Goal: Information Seeking & Learning: Check status

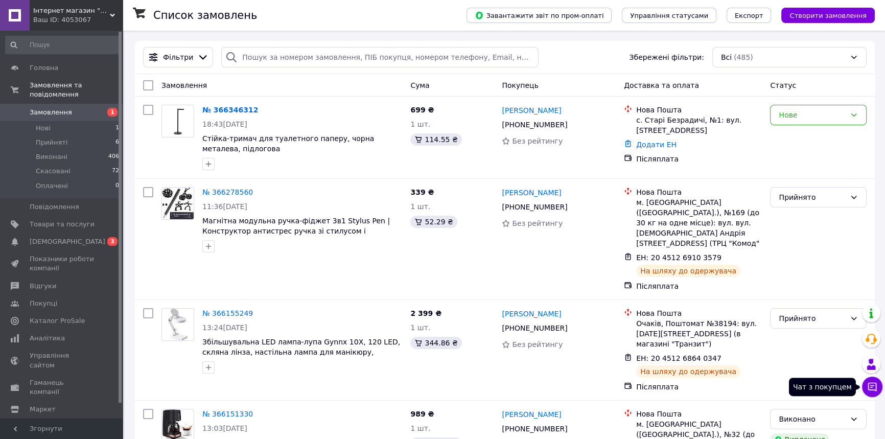
click at [875, 383] on icon at bounding box center [872, 387] width 9 height 9
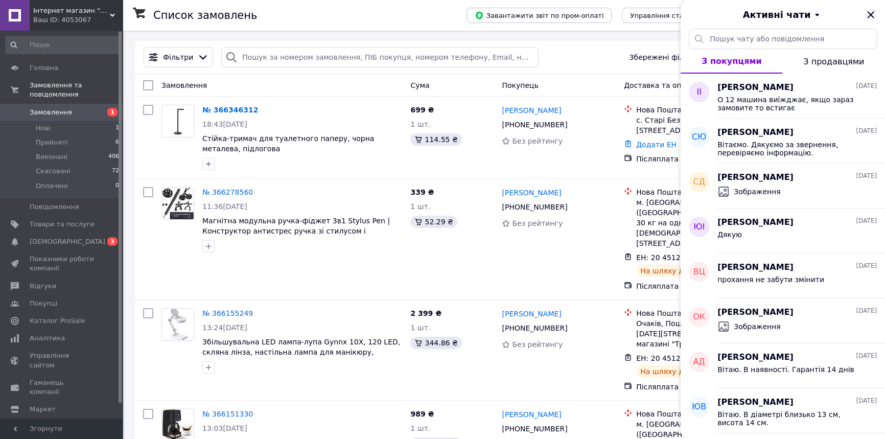
click at [870, 15] on icon "Закрити" at bounding box center [870, 14] width 7 height 7
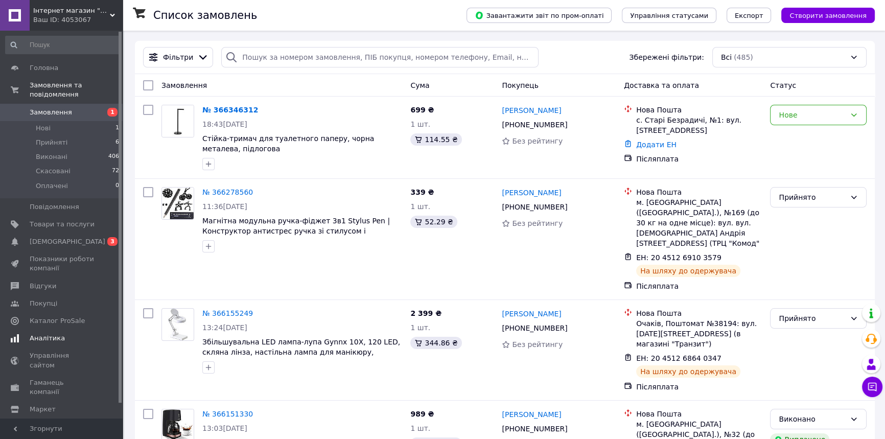
click at [43, 334] on span "Аналітика" at bounding box center [47, 338] width 35 height 9
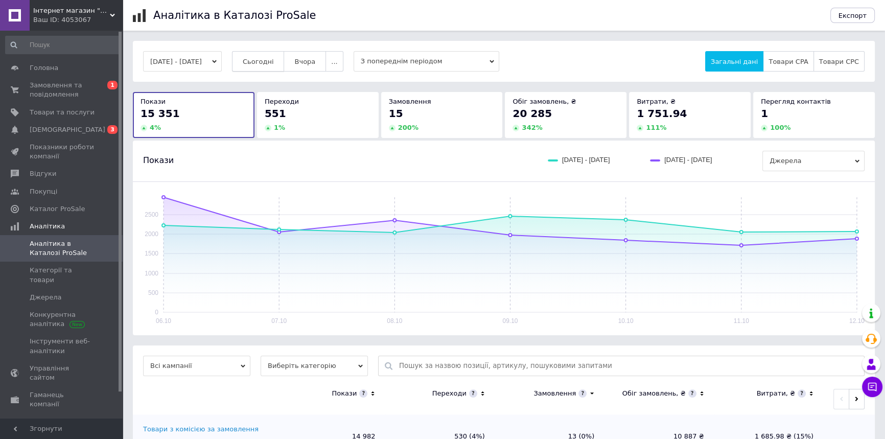
click at [268, 56] on button "Сьогодні" at bounding box center [258, 61] width 53 height 20
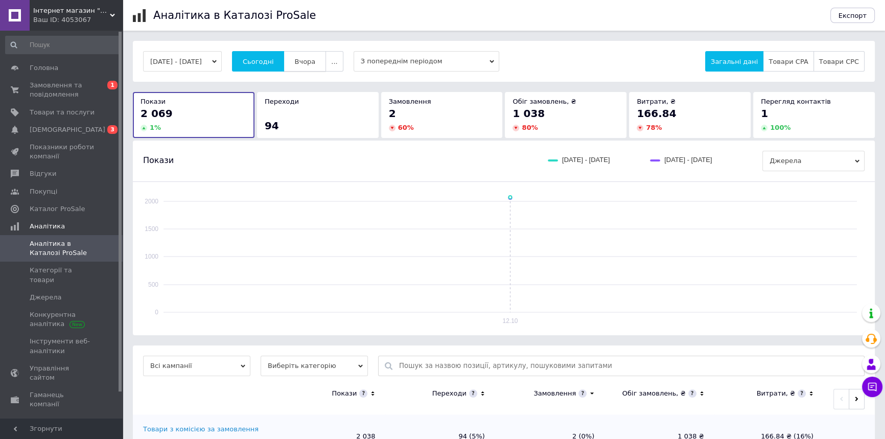
click at [312, 55] on button "Вчора" at bounding box center [304, 61] width 42 height 20
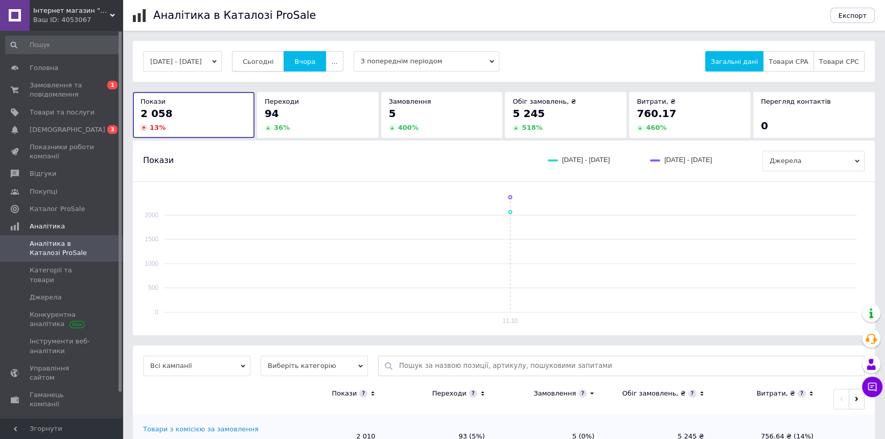
click at [250, 59] on button "Сьогодні" at bounding box center [258, 61] width 53 height 20
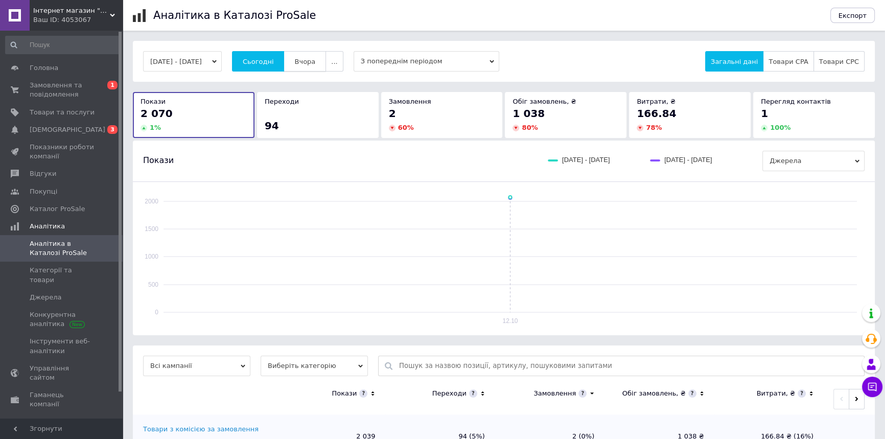
click at [311, 58] on span "Вчора" at bounding box center [304, 62] width 21 height 8
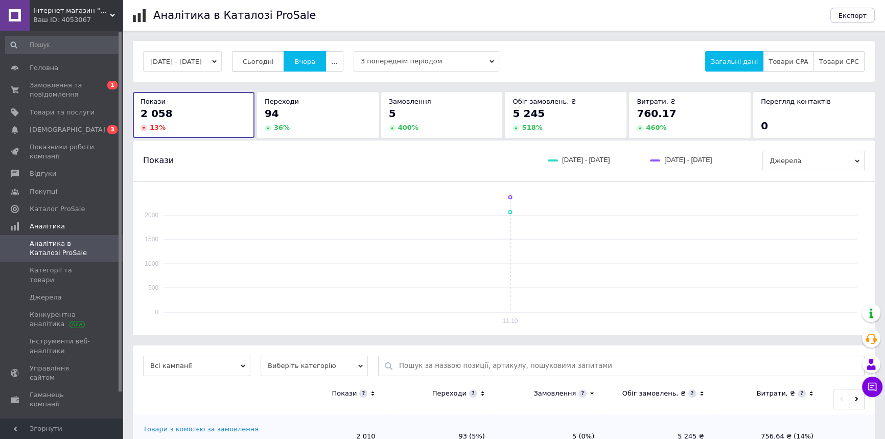
click at [254, 61] on button "Сьогодні" at bounding box center [258, 61] width 53 height 20
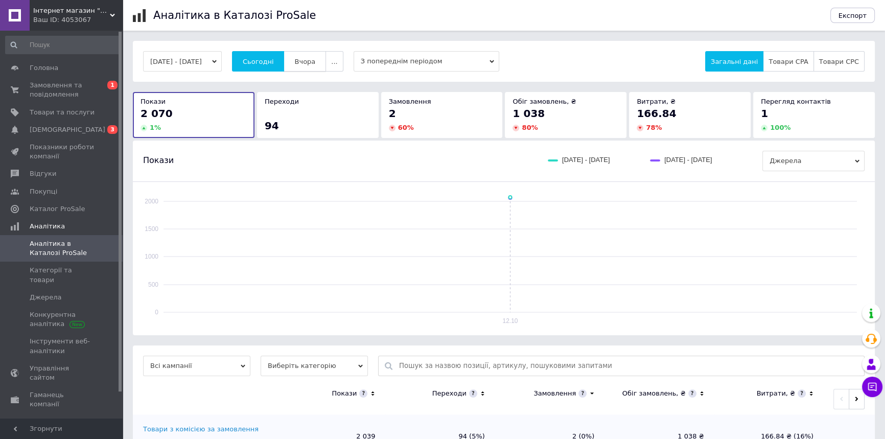
click at [315, 62] on span "Вчора" at bounding box center [304, 62] width 21 height 8
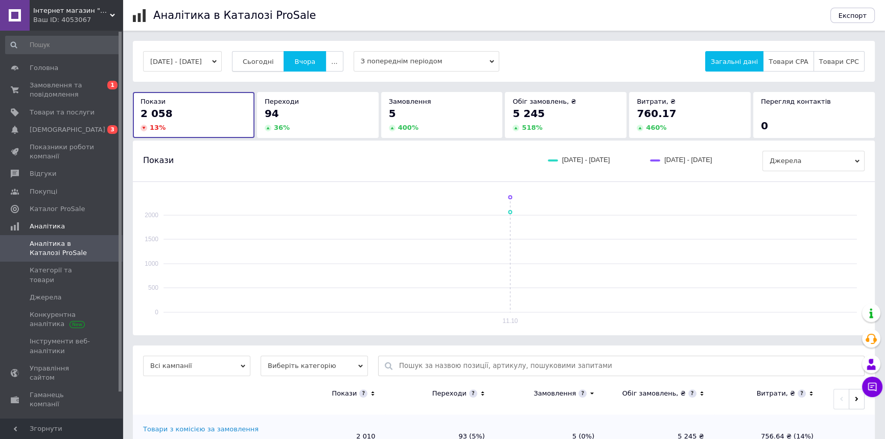
click at [256, 54] on button "Сьогодні" at bounding box center [258, 61] width 53 height 20
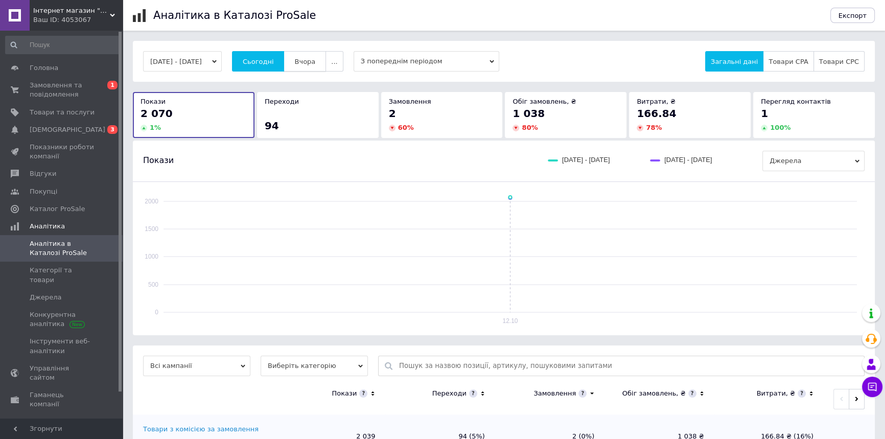
click at [315, 58] on span "Вчора" at bounding box center [304, 62] width 21 height 8
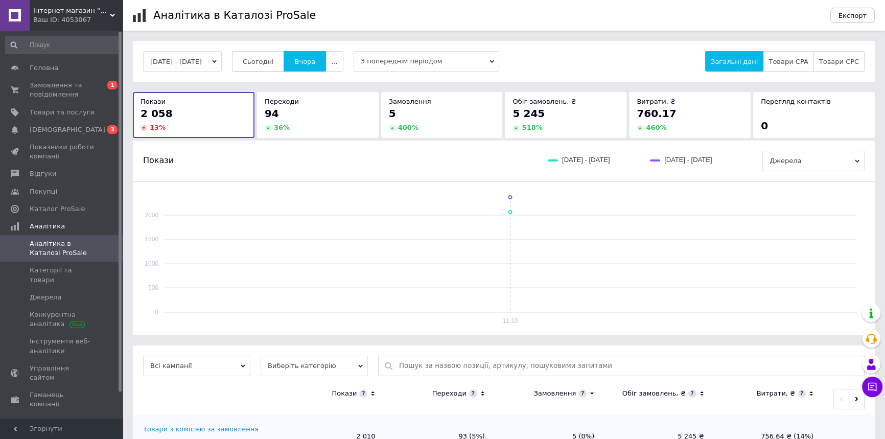
click at [271, 65] on span "Сьогодні" at bounding box center [258, 62] width 31 height 8
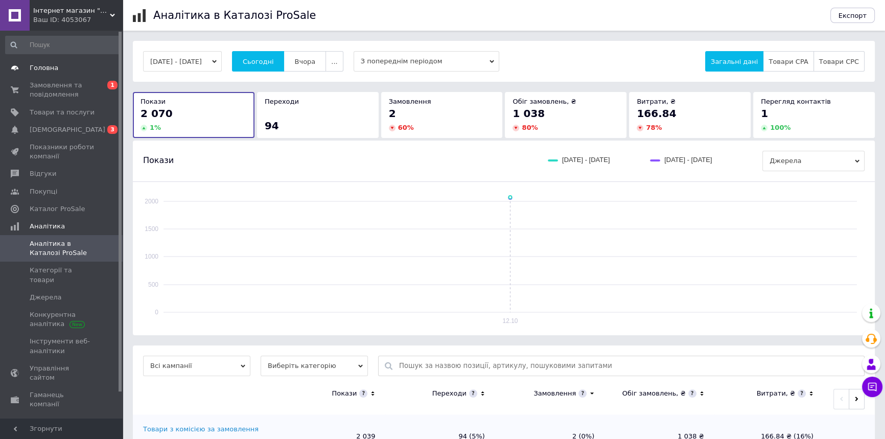
click at [48, 64] on span "Головна" at bounding box center [44, 67] width 29 height 9
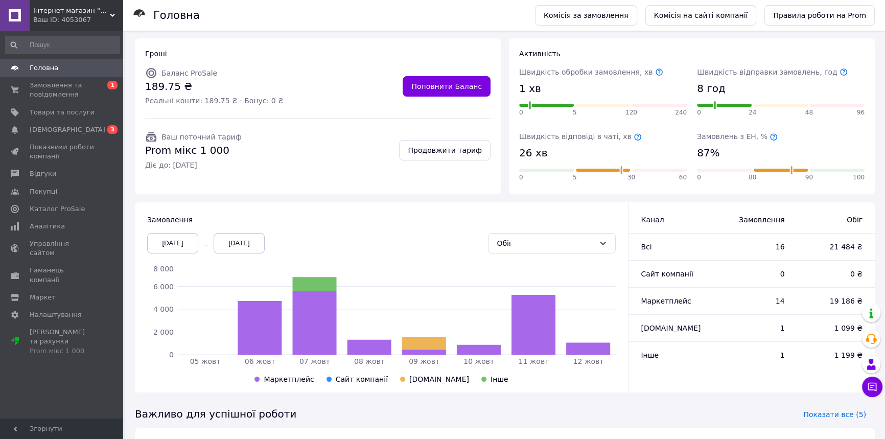
scroll to position [185, 0]
